Goal: Transaction & Acquisition: Purchase product/service

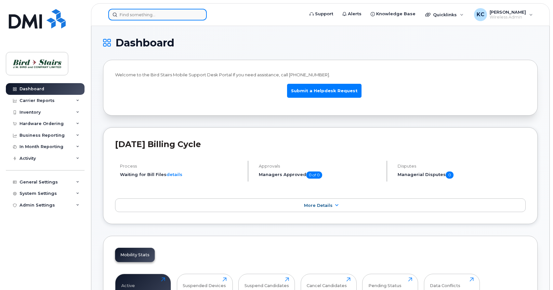
click at [128, 18] on input at bounding box center [157, 15] width 99 height 12
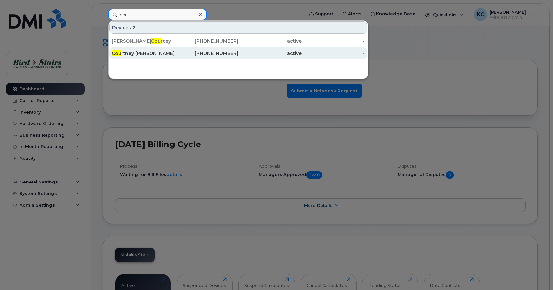
type input "cou"
click at [132, 54] on div "Cou rtney Lindsay" at bounding box center [143, 53] width 63 height 7
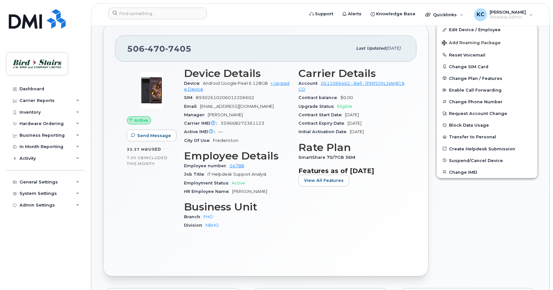
scroll to position [133, 0]
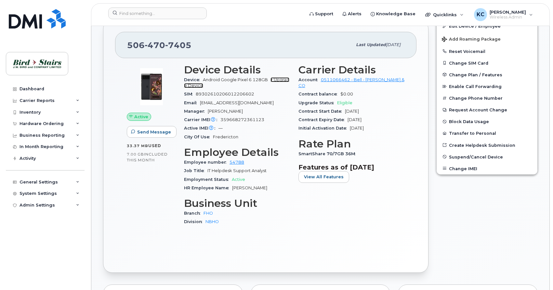
click at [277, 79] on link "+ Upgrade Device" at bounding box center [236, 82] width 105 height 11
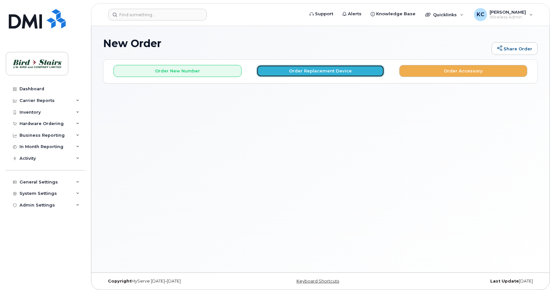
click at [311, 73] on button "Order Replacement Device" at bounding box center [321, 71] width 128 height 12
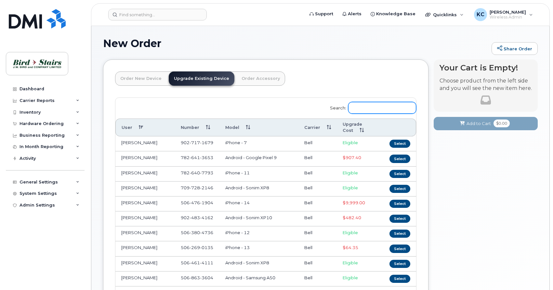
click at [356, 106] on input "Search:" at bounding box center [382, 108] width 68 height 12
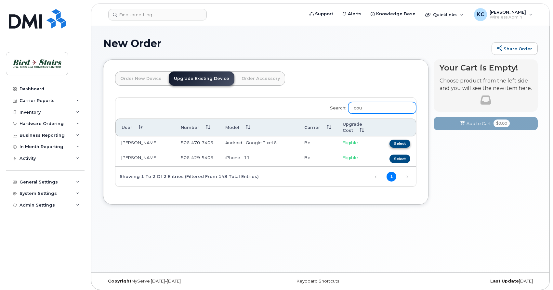
type input "cou"
click at [397, 144] on button "Select" at bounding box center [399, 144] width 21 height 8
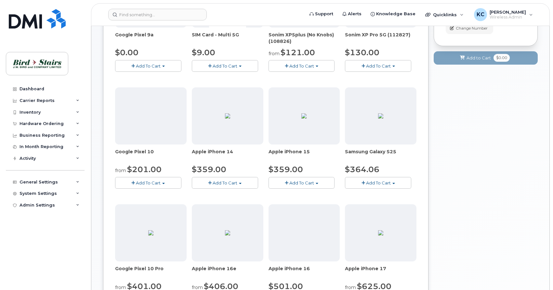
scroll to position [166, 0]
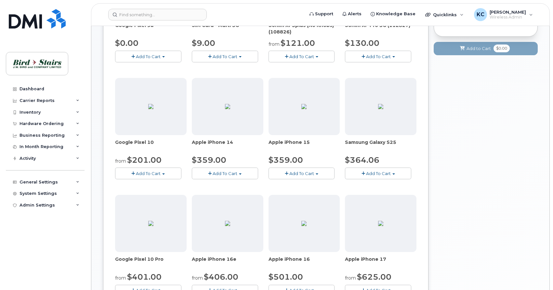
click at [140, 174] on span "Add To Cart" at bounding box center [148, 173] width 25 height 5
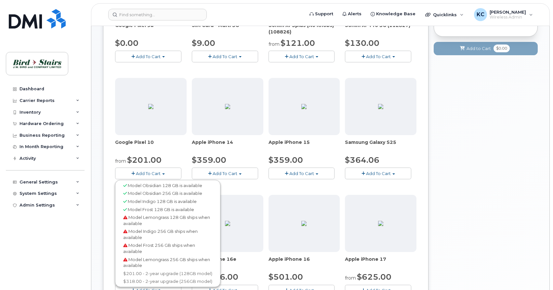
click at [155, 196] on span "Model Obsidian 256 GB is available" at bounding box center [165, 193] width 74 height 5
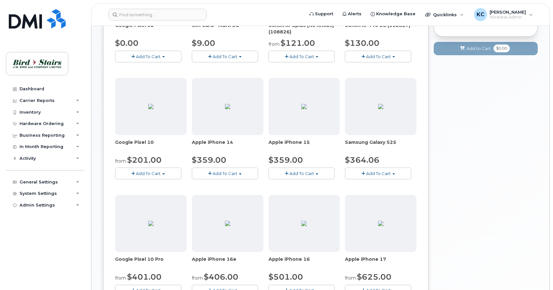
click at [149, 170] on button "Add To Cart" at bounding box center [148, 173] width 66 height 11
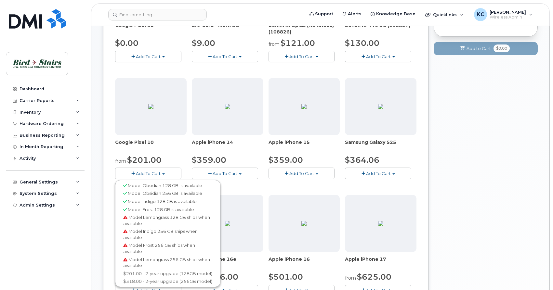
click at [442, 159] on div "Your Cart is Empty! Choose product from the left side and you will see the new …" at bounding box center [486, 181] width 104 height 574
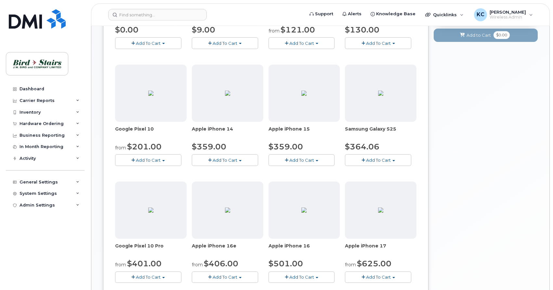
scroll to position [199, 0]
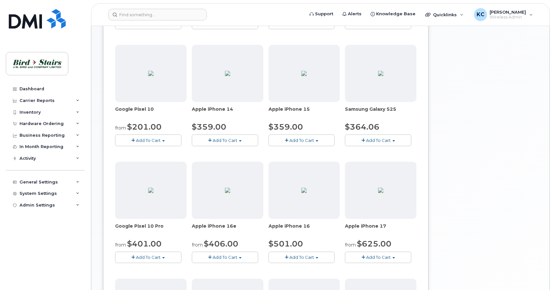
click at [155, 258] on span "Add To Cart" at bounding box center [148, 257] width 25 height 5
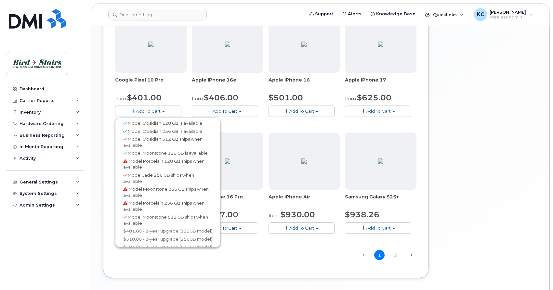
scroll to position [365, 0]
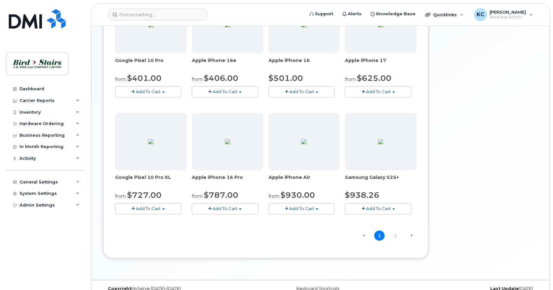
click at [148, 210] on span "Add To Cart" at bounding box center [148, 208] width 25 height 5
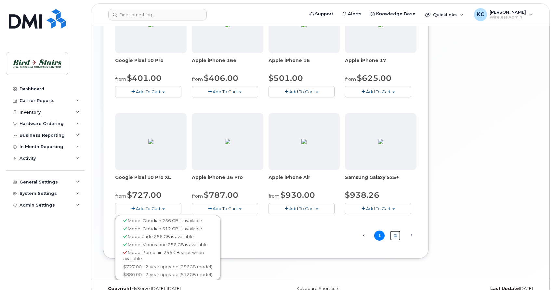
click at [396, 237] on link "2" at bounding box center [395, 236] width 10 height 10
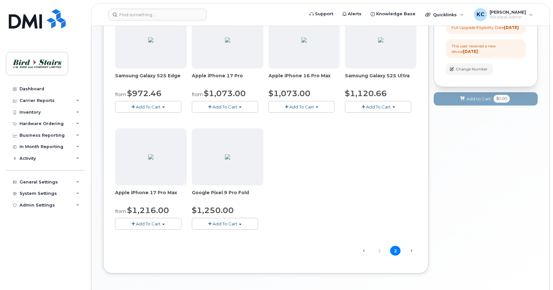
scroll to position [136, 0]
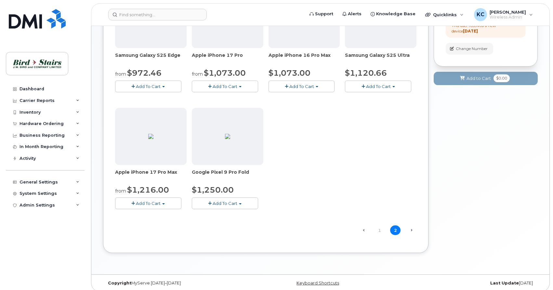
click at [235, 205] on span "Add To Cart" at bounding box center [225, 203] width 25 height 5
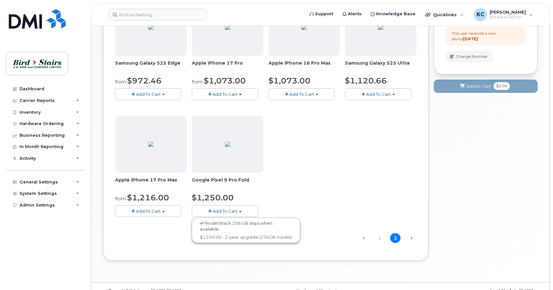
scroll to position [141, 0]
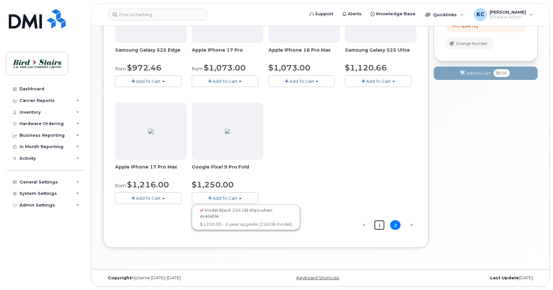
click at [383, 228] on link "1" at bounding box center [379, 225] width 10 height 10
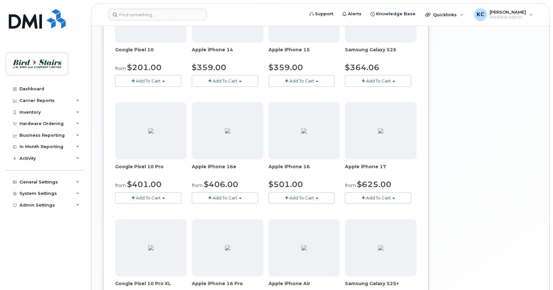
scroll to position [269, 0]
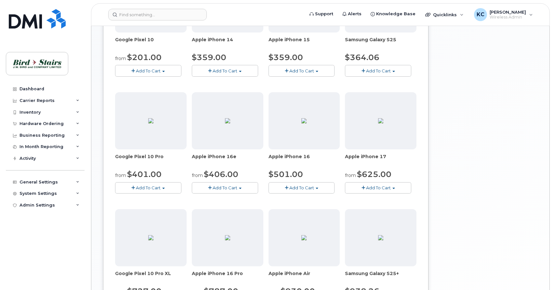
click at [146, 188] on span "Add To Cart" at bounding box center [148, 187] width 25 height 5
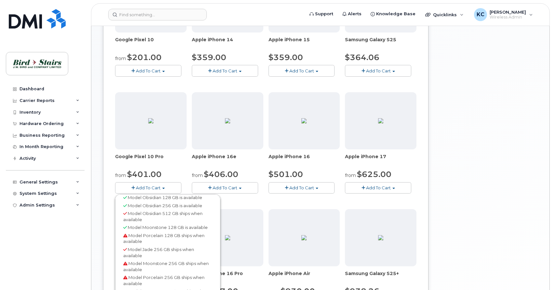
scroll to position [0, 0]
click at [139, 187] on span "Add To Cart" at bounding box center [148, 187] width 25 height 5
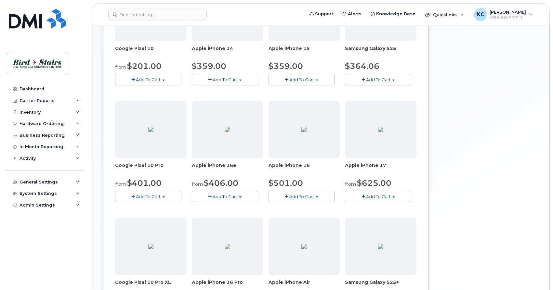
scroll to position [332, 0]
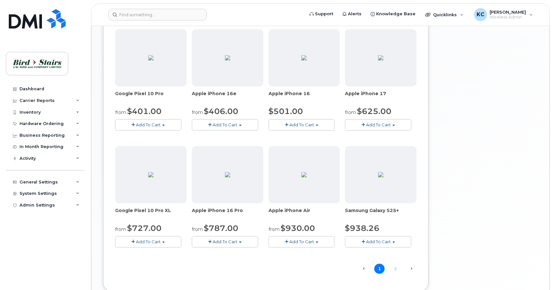
click at [141, 125] on span "Add To Cart" at bounding box center [148, 124] width 25 height 5
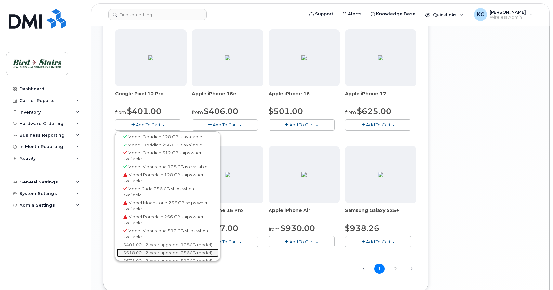
click at [139, 255] on link "$518.00 - 2-year upgrade (256GB model)" at bounding box center [168, 253] width 102 height 8
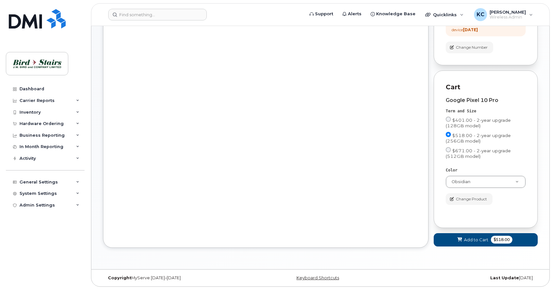
scroll to position [106, 0]
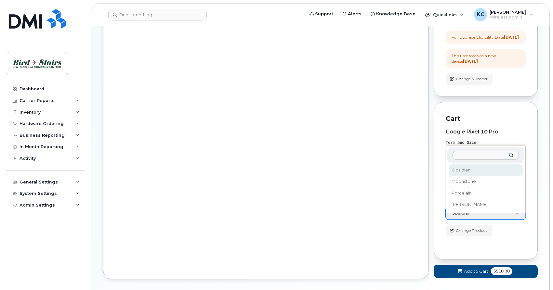
click at [518, 218] on body "Support Alerts Knowledge Base Quicklinks Suspend / Cancel Device Change SIM Car…" at bounding box center [276, 108] width 553 height 428
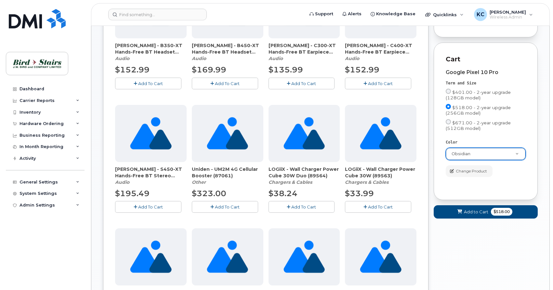
scroll to position [166, 0]
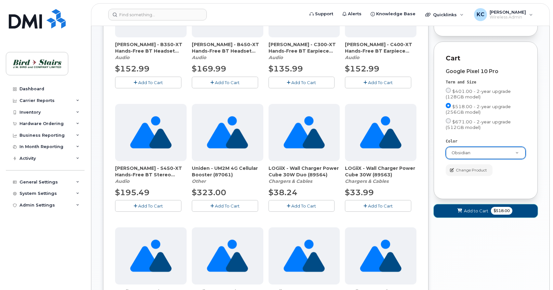
click at [468, 214] on span "Add to Cart" at bounding box center [476, 211] width 24 height 6
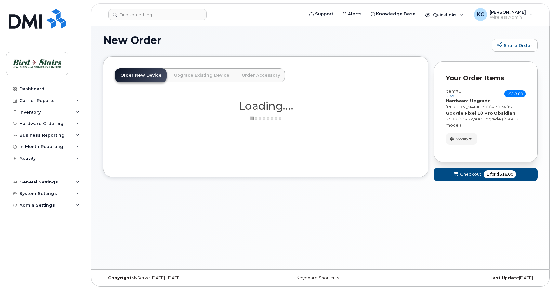
scroll to position [3, 0]
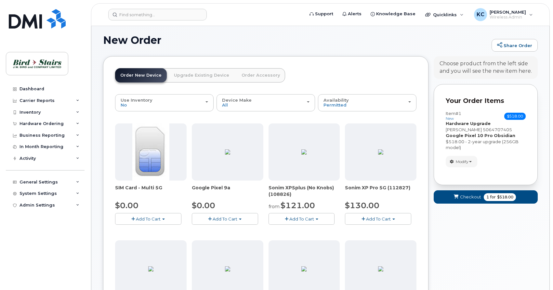
click at [246, 76] on link "Order Accessory" at bounding box center [260, 75] width 49 height 14
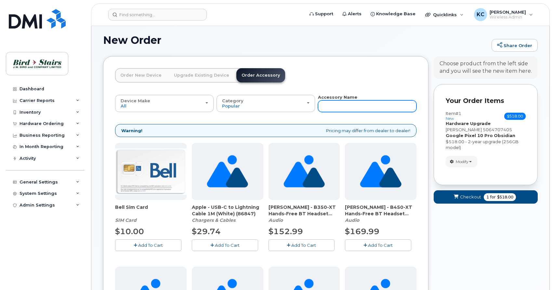
click at [334, 108] on input "text" at bounding box center [367, 106] width 99 height 12
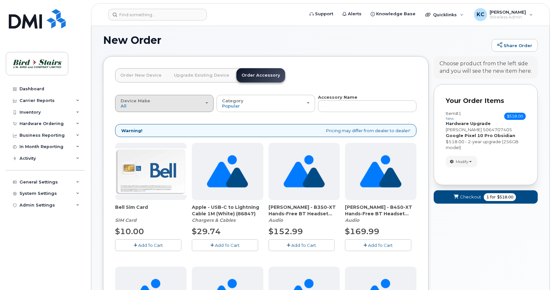
click at [169, 106] on div "Device Make All Aircard Android Blackberry Cell Phone GPS HUB iPhone Laptop Mik…" at bounding box center [164, 104] width 87 height 10
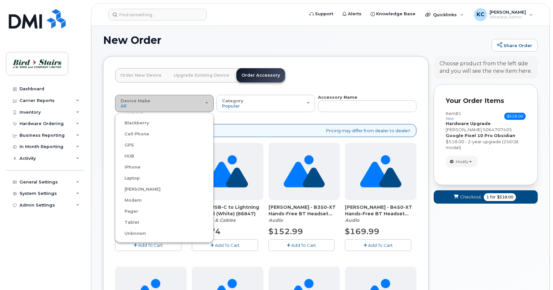
scroll to position [0, 0]
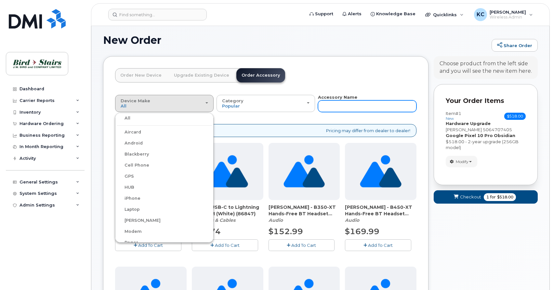
click at [340, 105] on input "text" at bounding box center [367, 106] width 99 height 12
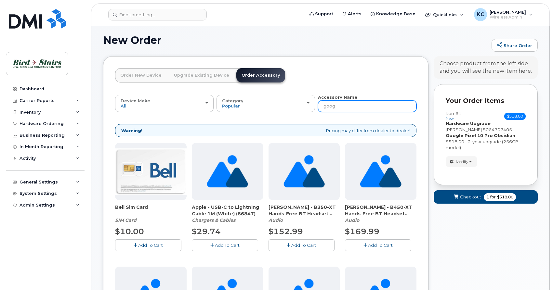
type input "googl"
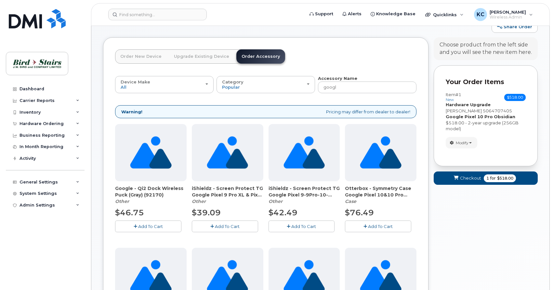
scroll to position [36, 0]
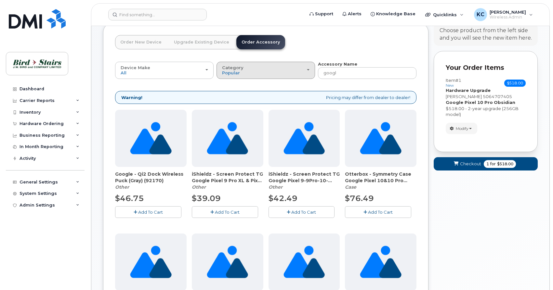
click at [236, 70] on span "Category" at bounding box center [232, 67] width 21 height 5
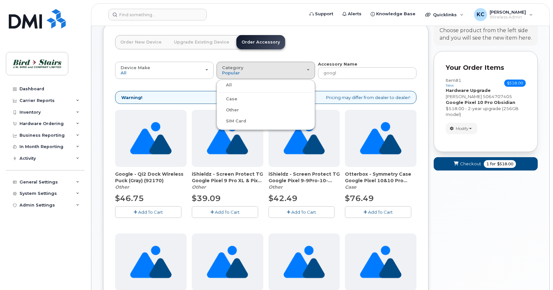
click at [105, 71] on div "Order New Device Upgrade Existing Device Order Accessory Order new device and n…" at bounding box center [265, 255] width 325 height 465
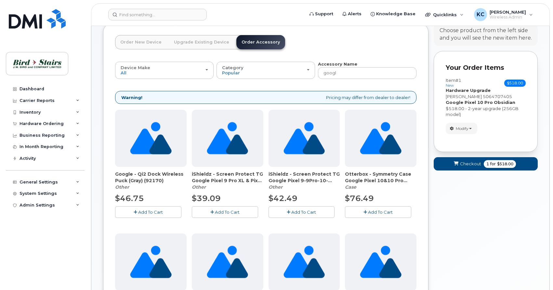
scroll to position [0, 0]
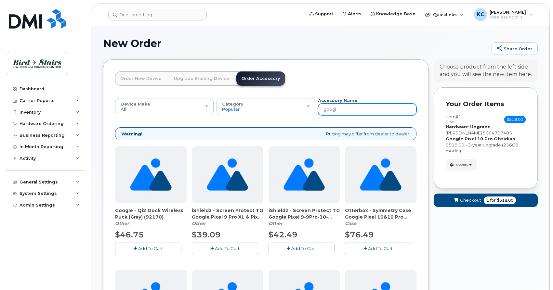
drag, startPoint x: 348, startPoint y: 108, endPoint x: 298, endPoint y: 111, distance: 49.5
click at [318, 111] on input "googl" at bounding box center [367, 110] width 99 height 12
click at [351, 109] on input "googl" at bounding box center [367, 110] width 99 height 12
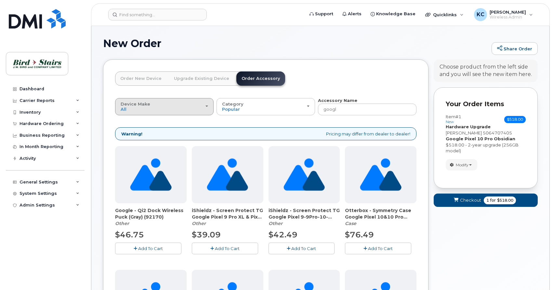
click at [207, 110] on div "Device Make All Aircard Android Blackberry Cell Phone GPS HUB iPhone Laptop Mik…" at bounding box center [164, 107] width 87 height 10
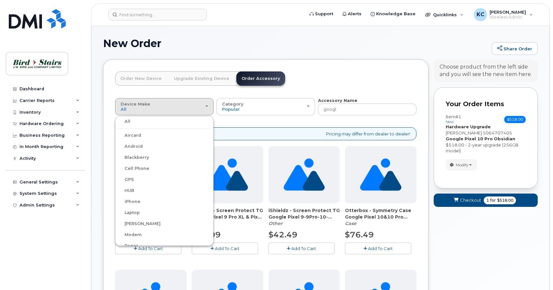
click at [136, 148] on label "Android" at bounding box center [130, 147] width 26 height 8
click at [0, 0] on input "Android" at bounding box center [0, 0] width 0 height 0
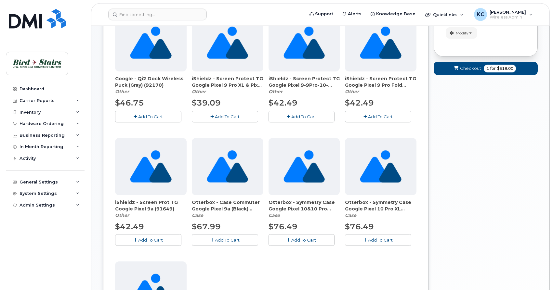
scroll to position [133, 0]
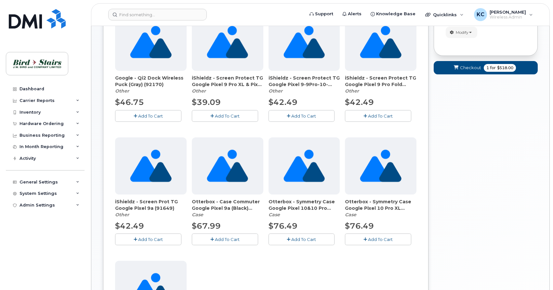
click at [96, 123] on div "New Order Share Order × Share This Order If you want to allow others to create …" at bounding box center [320, 153] width 458 height 520
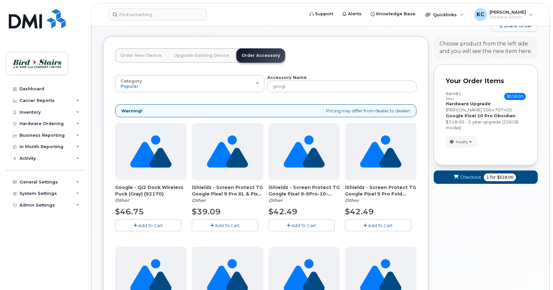
scroll to position [0, 0]
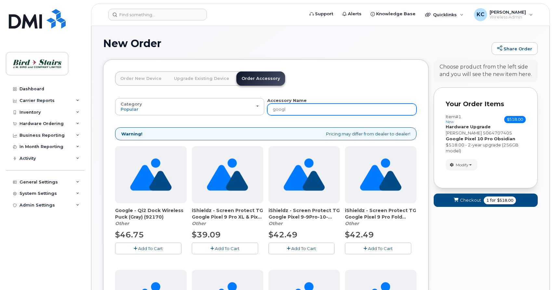
drag, startPoint x: 296, startPoint y: 110, endPoint x: 269, endPoint y: 109, distance: 26.3
click at [270, 109] on input "googl" at bounding box center [341, 110] width 149 height 12
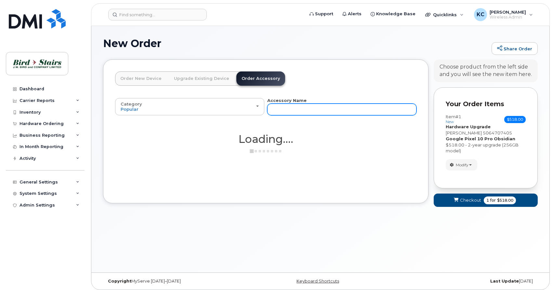
click at [285, 112] on input "text" at bounding box center [341, 110] width 149 height 12
type input "iq"
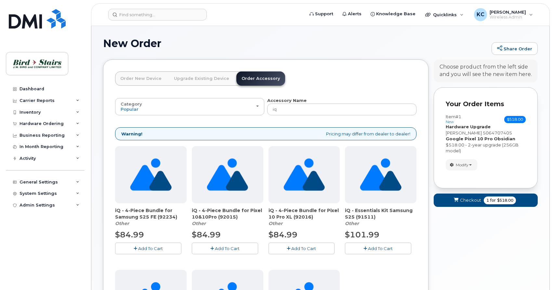
click at [222, 250] on span "Add To Cart" at bounding box center [227, 248] width 25 height 5
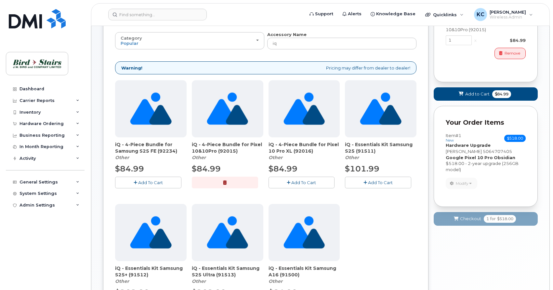
scroll to position [20, 0]
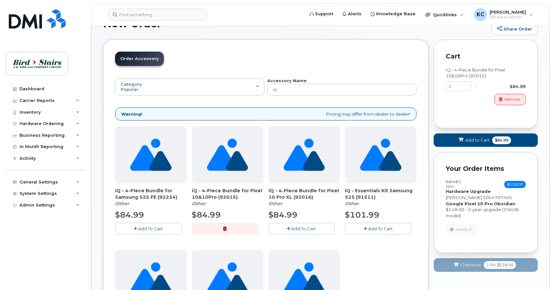
click at [460, 139] on icon at bounding box center [461, 140] width 5 height 4
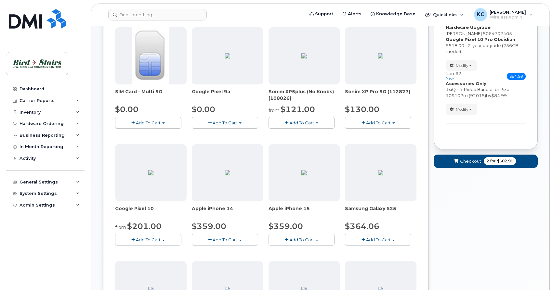
scroll to position [66, 0]
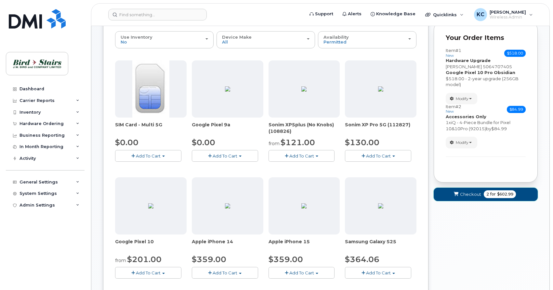
click at [457, 193] on icon "submit" at bounding box center [456, 194] width 5 height 4
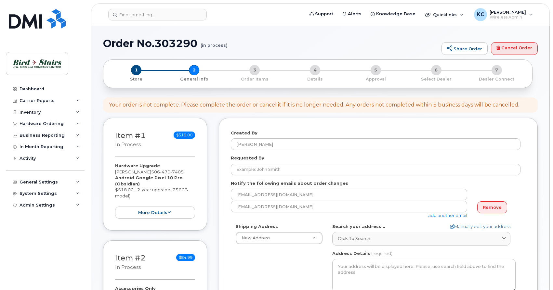
select select
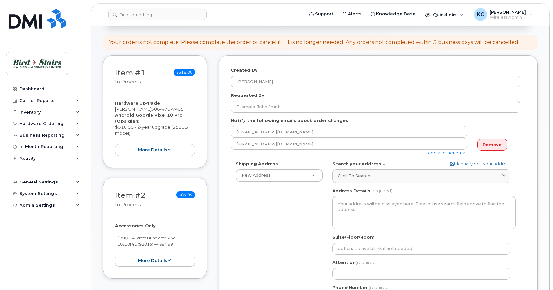
scroll to position [66, 0]
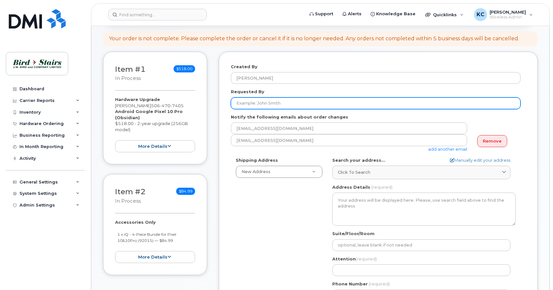
click at [242, 102] on input "Requested By" at bounding box center [376, 104] width 290 height 12
type input "[PERSON_NAME]"
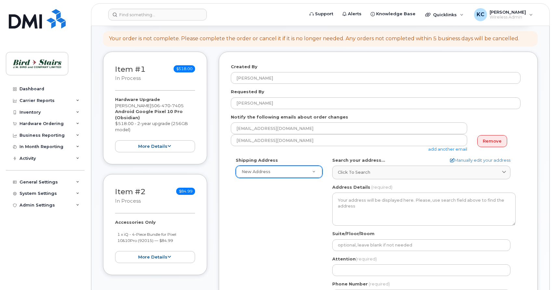
click at [304, 176] on body "Support Alerts Knowledge Base Quicklinks Suspend / Cancel Device Change SIM Car…" at bounding box center [276, 279] width 553 height 691
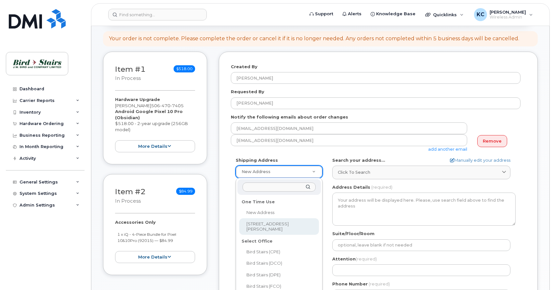
select select "1-670 Wilsey Rd"
type textarea "1-670 Wilsey Rd FREDERICTON NB E3B 7K4 CANADA"
type input "[PERSON_NAME]"
type input "5064400251"
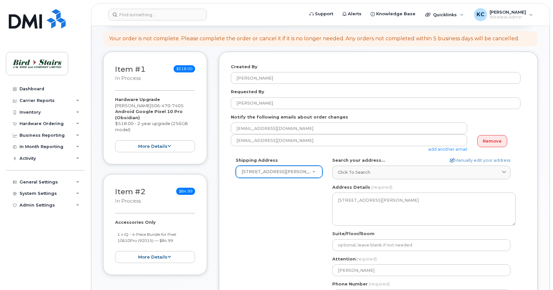
click at [297, 204] on div "Shipping Address 1-670 Wilsey Rd New Address 1-670 Wilsey Rd Bird Stairs (CPE) …" at bounding box center [376, 231] width 290 height 149
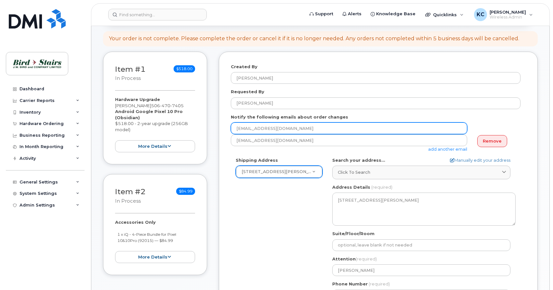
drag, startPoint x: 293, startPoint y: 128, endPoint x: 216, endPoint y: 125, distance: 77.1
click at [231, 125] on input "[EMAIL_ADDRESS][DOMAIN_NAME]" at bounding box center [349, 129] width 236 height 12
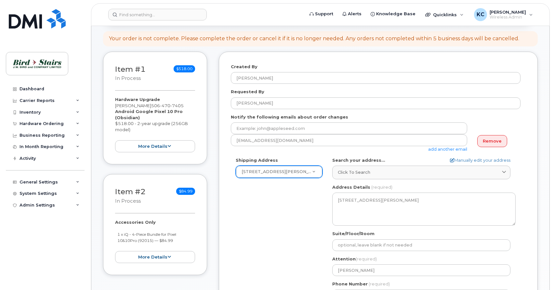
click at [279, 225] on div "Shipping Address 1-670 Wilsey Rd New Address 1-670 Wilsey Rd Bird Stairs (CPE) …" at bounding box center [376, 231] width 290 height 149
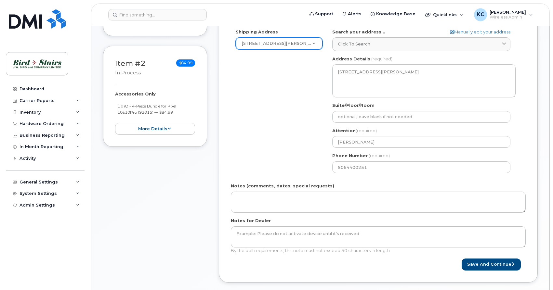
scroll to position [265, 0]
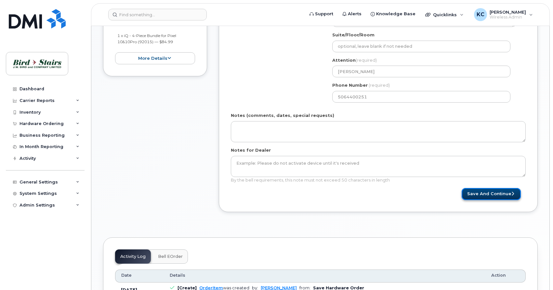
click at [473, 196] on button "Save and Continue" at bounding box center [491, 194] width 59 height 12
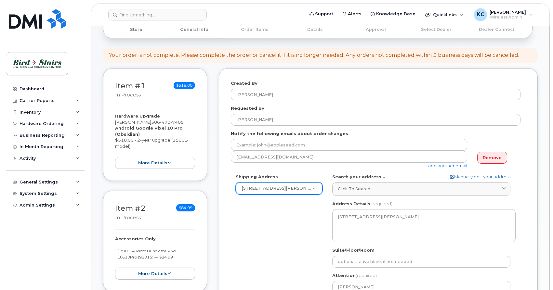
click at [292, 171] on form "Created By Kris Clarke Requested By Charles Notify the following emails about o…" at bounding box center [378, 248] width 295 height 336
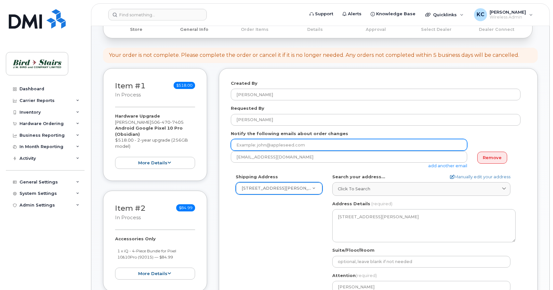
click at [263, 145] on input "email" at bounding box center [349, 145] width 236 height 12
type input "k"
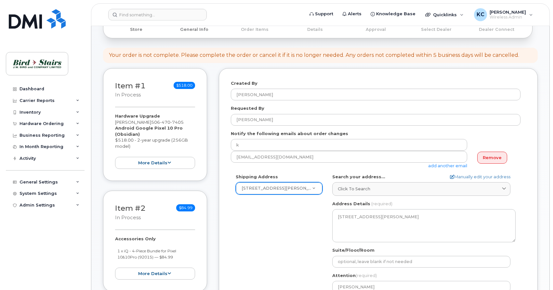
click at [253, 223] on div "Shipping Address 1-670 Wilsey Rd New Address 1-670 Wilsey Rd Bird Stairs (CPE) …" at bounding box center [376, 248] width 290 height 149
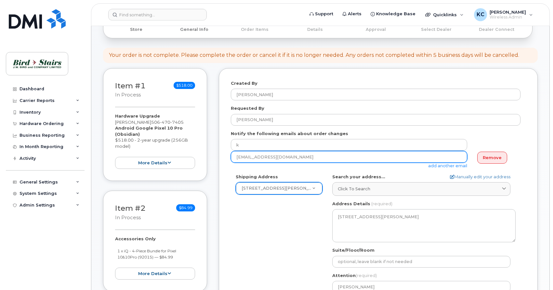
drag, startPoint x: 291, startPoint y: 157, endPoint x: 220, endPoint y: 153, distance: 70.7
click at [231, 153] on input "kclarke@birdstairs.com" at bounding box center [349, 157] width 236 height 12
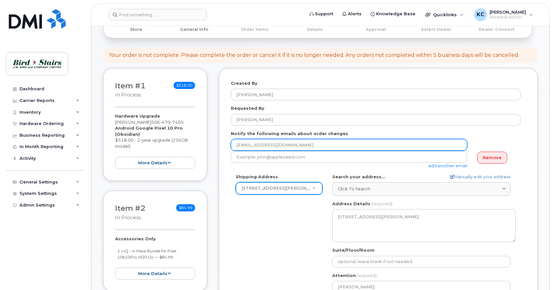
click at [237, 146] on input "kkclarke@birdstairs.com" at bounding box center [349, 145] width 236 height 12
type input "[EMAIL_ADDRESS][DOMAIN_NAME]"
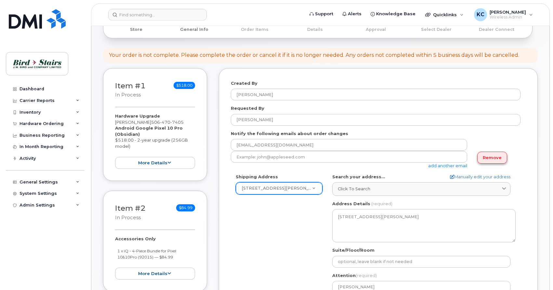
click at [497, 160] on link "Remove" at bounding box center [492, 158] width 30 height 12
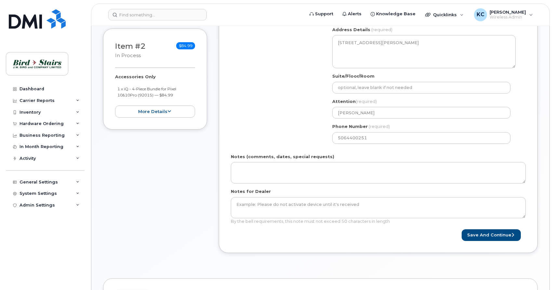
scroll to position [249, 0]
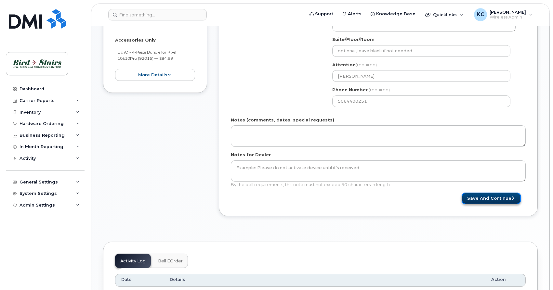
click at [489, 200] on button "Save and Continue" at bounding box center [491, 199] width 59 height 12
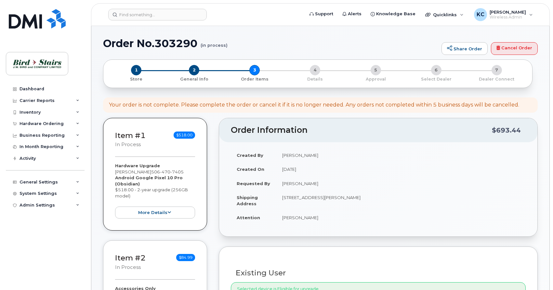
type input "[PERSON_NAME]"
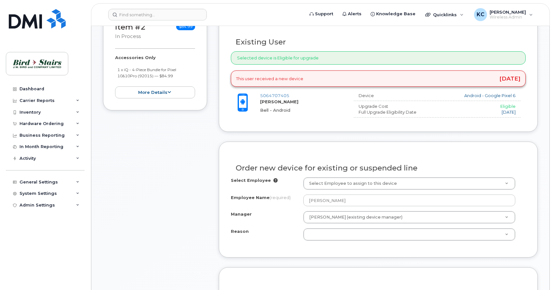
scroll to position [232, 0]
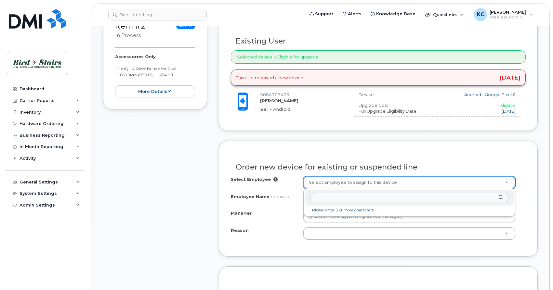
click at [447, 184] on body "Support Alerts Knowledge Base Quicklinks Suspend / Cancel Device Change SIM Car…" at bounding box center [276, 268] width 553 height 1001
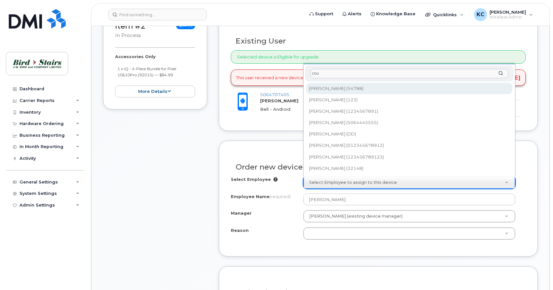
type input "cou"
type input "2977396"
select select "285114"
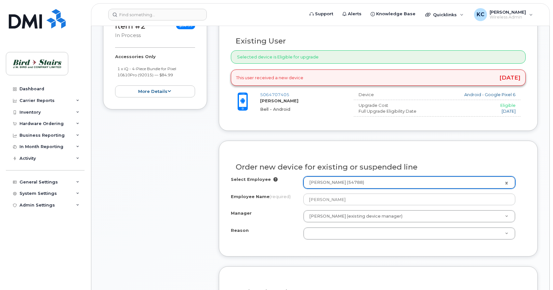
click at [506, 233] on body "Support Alerts Knowledge Base Quicklinks Suspend / Cancel Device Change SIM Car…" at bounding box center [276, 268] width 553 height 1001
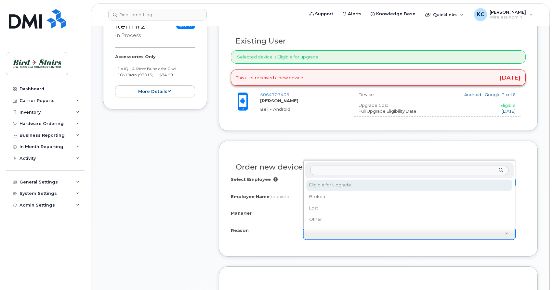
select select "eligible_for_upgrade"
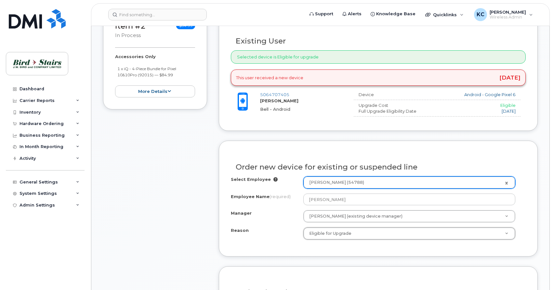
click at [265, 246] on div "Order new device for existing or suspended line Select Employee Courtney Lindsa…" at bounding box center [378, 199] width 319 height 116
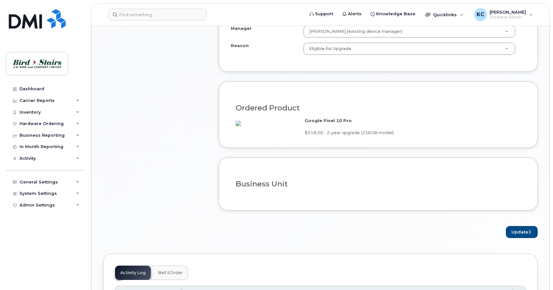
scroll to position [431, 0]
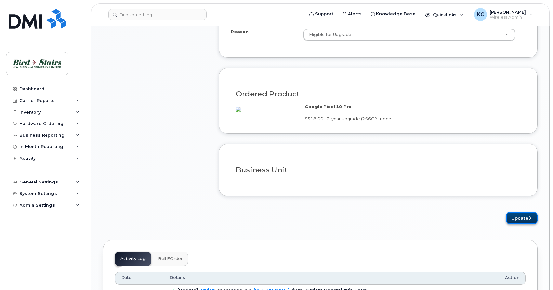
click at [519, 224] on button "Update" at bounding box center [522, 218] width 32 height 12
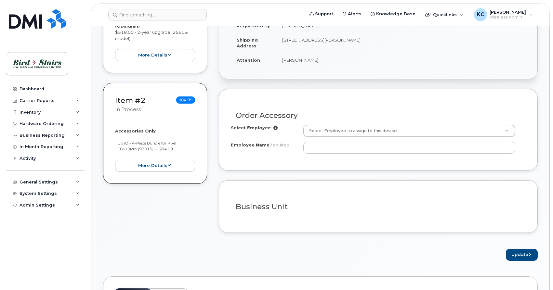
scroll to position [199, 0]
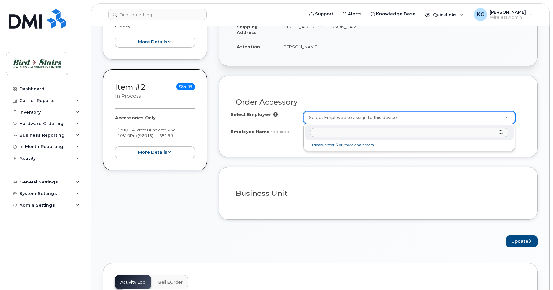
click at [401, 119] on body "Support Alerts Knowledge Base Quicklinks Suspend / Cancel Device Change SIM Car…" at bounding box center [276, 245] width 553 height 889
click at [354, 134] on input "text" at bounding box center [409, 132] width 198 height 9
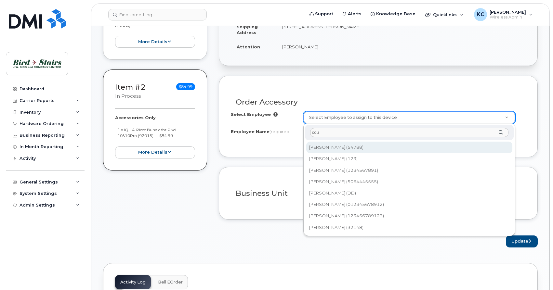
type input "cou"
type input "2977396"
type input "[PERSON_NAME]"
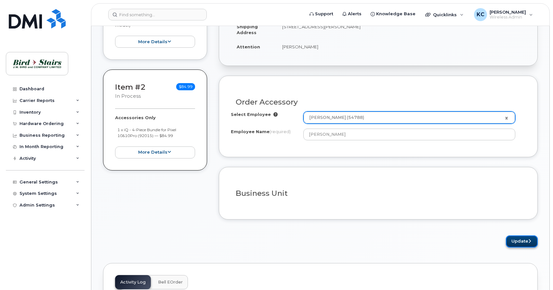
click at [515, 244] on button "Update" at bounding box center [522, 242] width 32 height 12
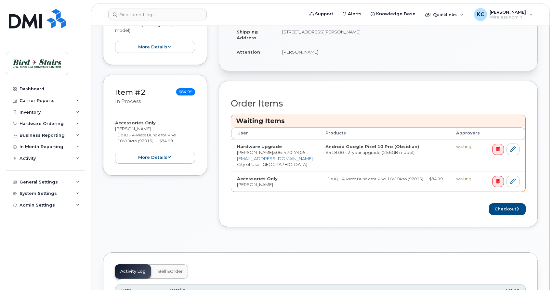
scroll to position [199, 0]
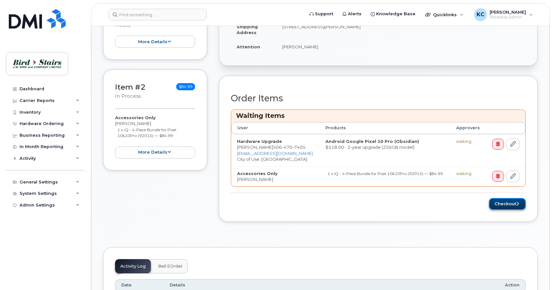
click at [496, 204] on button "Checkout" at bounding box center [507, 204] width 37 height 12
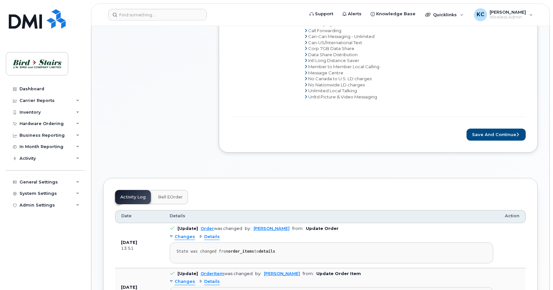
scroll to position [332, 0]
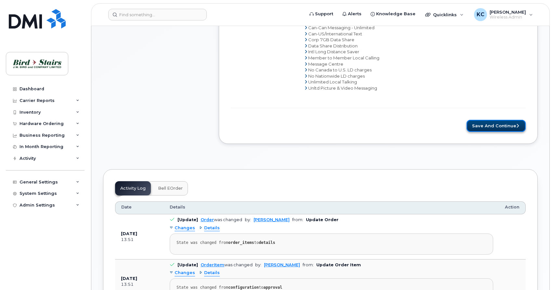
click at [485, 127] on button "Save and Continue" at bounding box center [496, 126] width 59 height 12
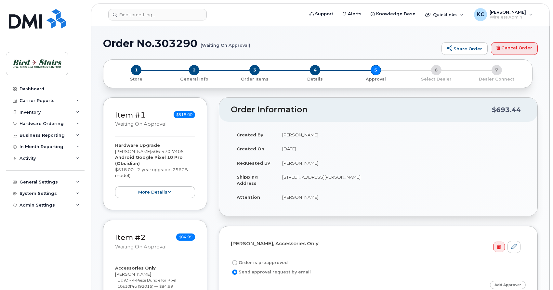
select select
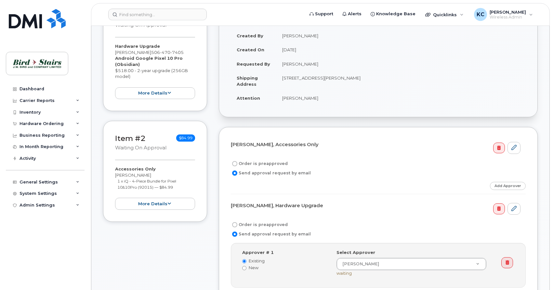
scroll to position [99, 0]
click at [235, 163] on input "Order is preapproved" at bounding box center [234, 163] width 5 height 5
radio input "true"
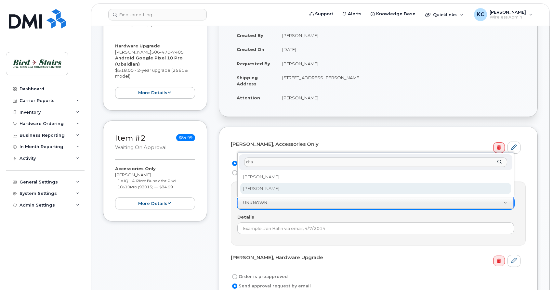
type input "cha"
select select "285114"
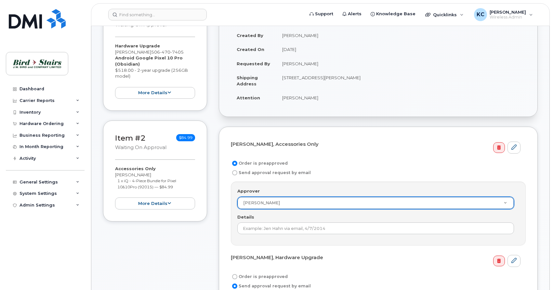
click at [332, 219] on div "Details" at bounding box center [378, 224] width 282 height 20
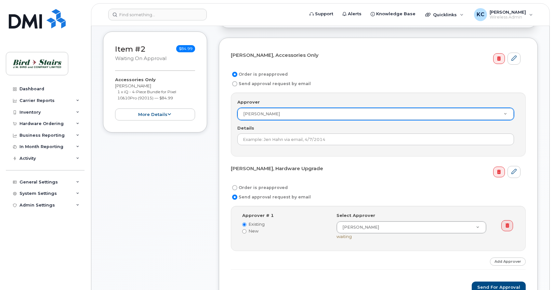
scroll to position [199, 0]
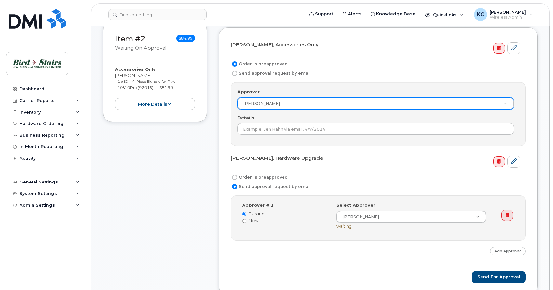
click at [234, 176] on input "Order is preapproved" at bounding box center [234, 177] width 5 height 5
radio input "true"
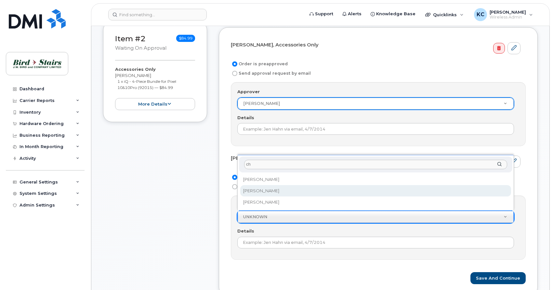
type input "ch"
select select "285114"
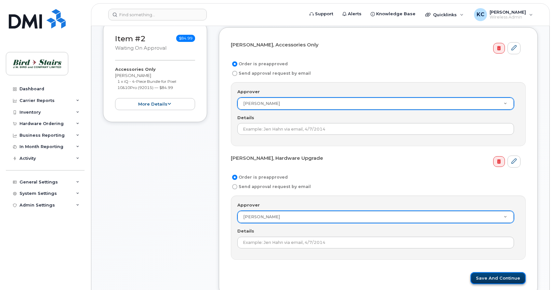
click at [483, 276] on button "Save and Continue" at bounding box center [497, 278] width 55 height 12
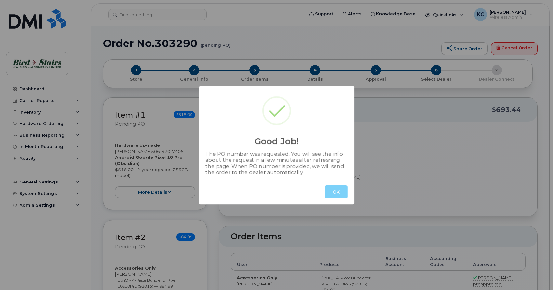
radio input "true"
click at [339, 191] on button "OK" at bounding box center [336, 192] width 23 height 13
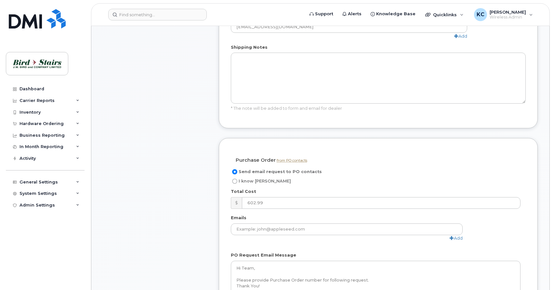
scroll to position [431, 0]
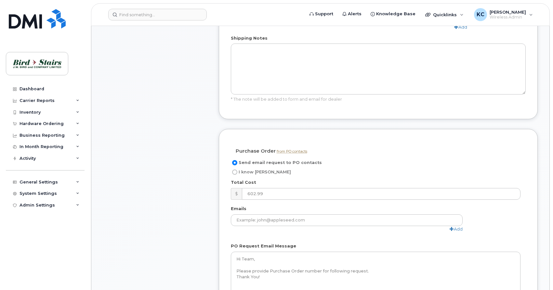
click at [247, 170] on span "I know PO" at bounding box center [265, 172] width 52 height 5
click at [237, 170] on input "I know PO" at bounding box center [234, 172] width 5 height 5
radio input "true"
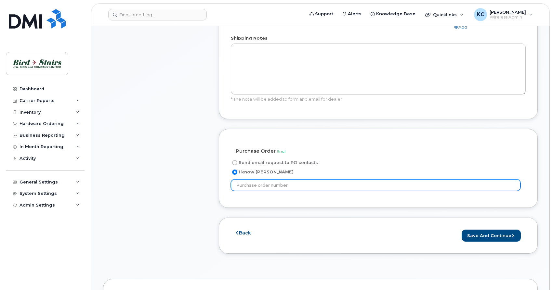
click at [291, 179] on input "text" at bounding box center [376, 185] width 290 height 12
type input "Charles"
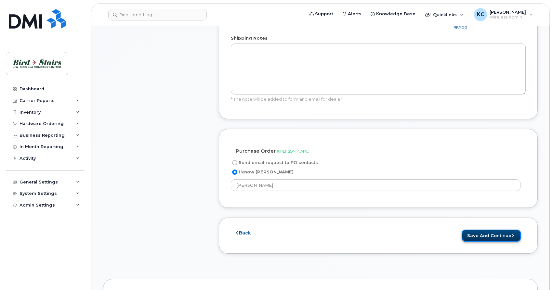
click at [483, 231] on button "Save and Continue" at bounding box center [491, 236] width 59 height 12
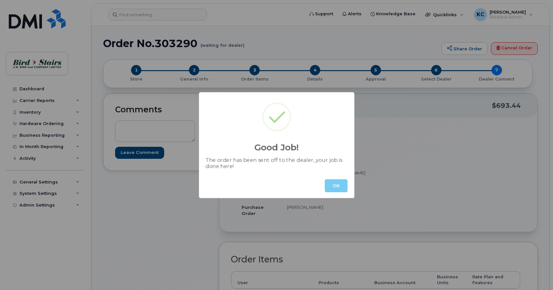
click at [332, 183] on button "OK" at bounding box center [336, 185] width 23 height 13
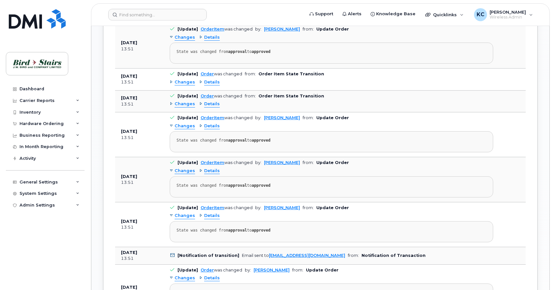
scroll to position [630, 0]
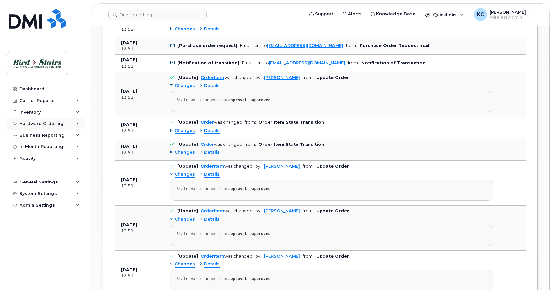
click at [34, 126] on div "Hardware Ordering" at bounding box center [45, 124] width 79 height 12
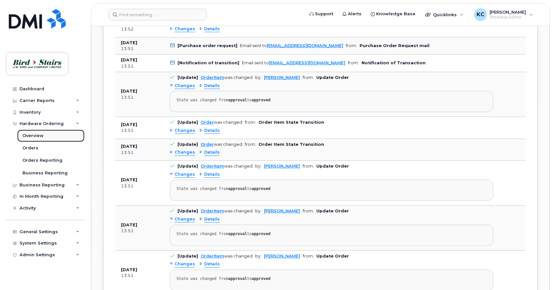
click at [33, 137] on div "Overview" at bounding box center [32, 136] width 21 height 6
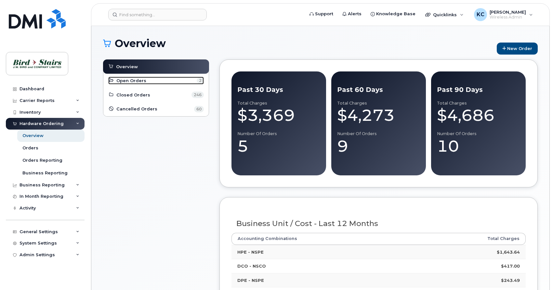
click at [134, 80] on span "Open Orders" at bounding box center [131, 81] width 30 height 6
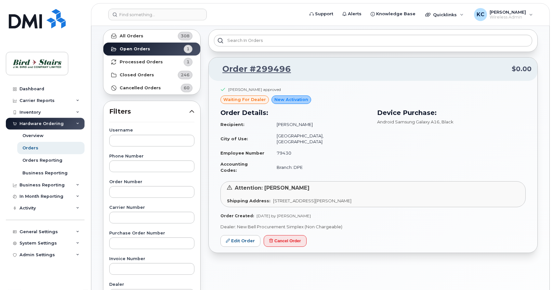
scroll to position [20, 0]
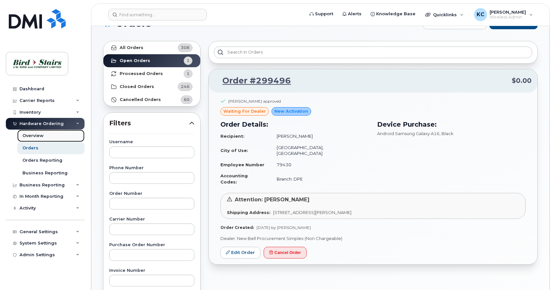
click at [35, 136] on div "Overview" at bounding box center [32, 136] width 21 height 6
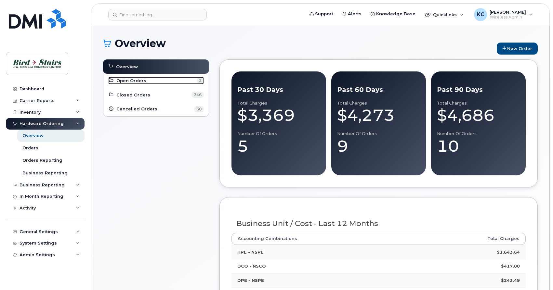
click at [126, 81] on span "Open Orders" at bounding box center [131, 81] width 30 height 6
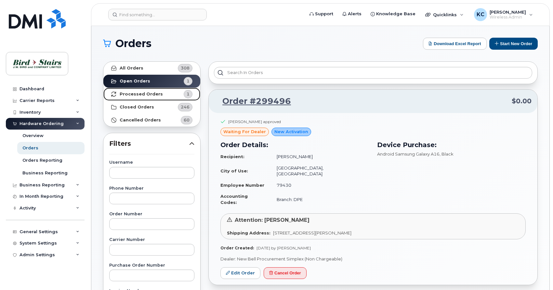
click at [135, 94] on strong "Processed Orders" at bounding box center [141, 94] width 43 height 5
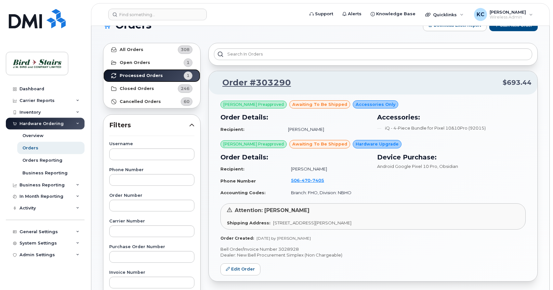
scroll to position [33, 0]
